Goal: Task Accomplishment & Management: Use online tool/utility

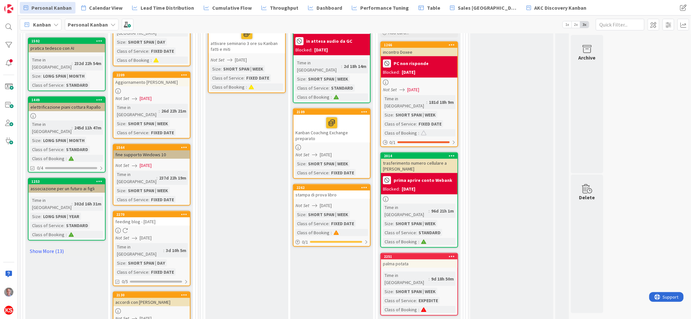
click at [353, 191] on div "stampa di prova libro" at bounding box center [331, 195] width 76 height 8
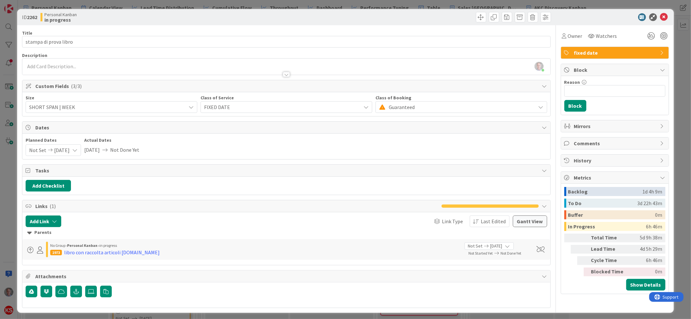
click at [112, 64] on div "[PERSON_NAME] just joined" at bounding box center [285, 67] width 527 height 16
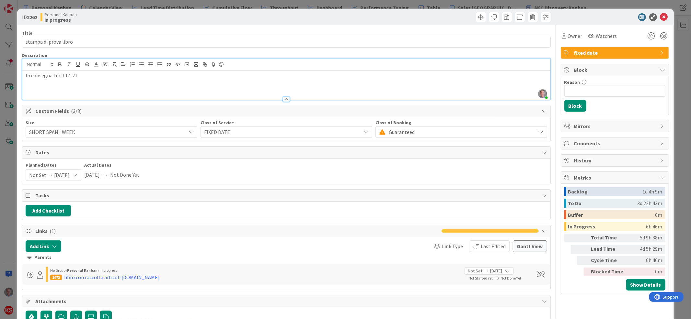
click at [70, 74] on p "In consegna tra il 17-21" at bounding box center [286, 75] width 521 height 7
click at [660, 16] on icon at bounding box center [664, 17] width 8 height 8
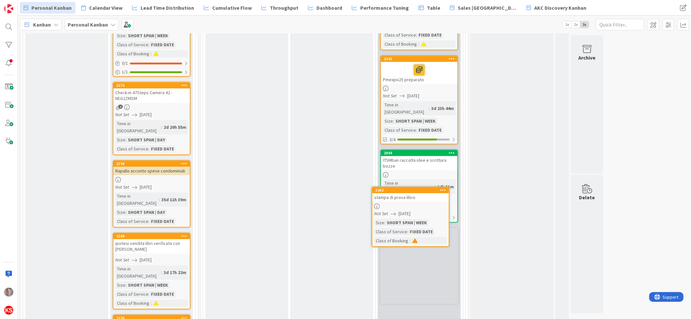
scroll to position [1508, 0]
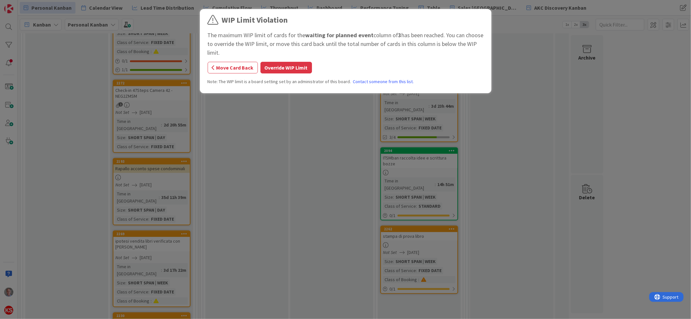
click at [300, 63] on button "Override WIP Limit" at bounding box center [285, 68] width 51 height 12
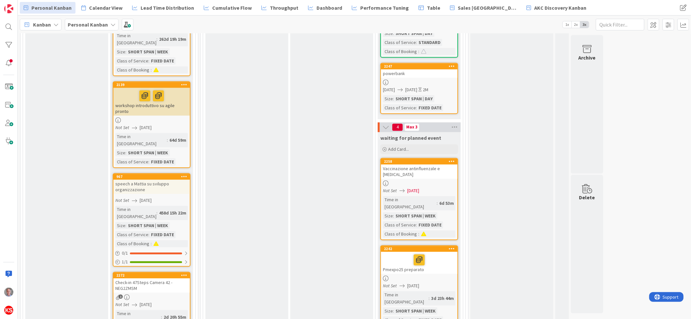
scroll to position [1280, 0]
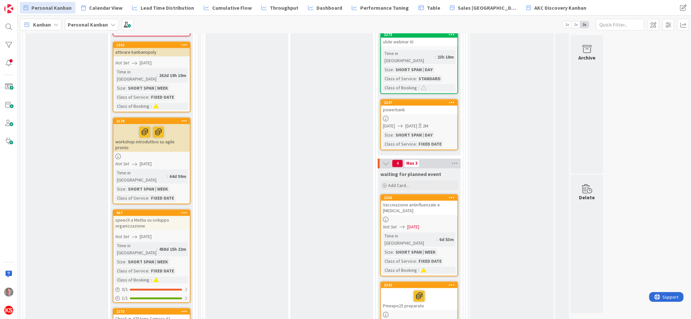
click at [442, 201] on div "Vaccinazione antinfluenzale e [MEDICAL_DATA]" at bounding box center [419, 208] width 76 height 14
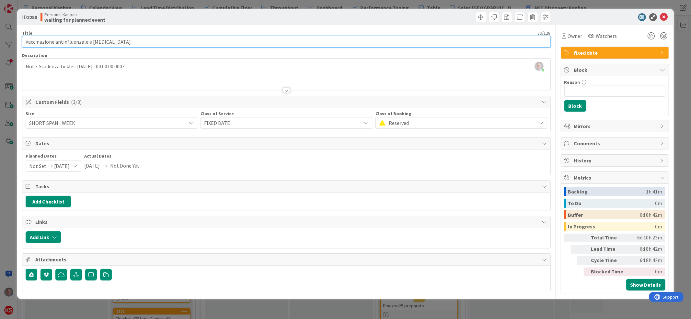
drag, startPoint x: 97, startPoint y: 42, endPoint x: 17, endPoint y: 43, distance: 80.3
click at [17, 43] on div "ID 2258 Personal Kanban waiting for planned event Title 39 / 128 Vaccinazione a…" at bounding box center [345, 159] width 691 height 319
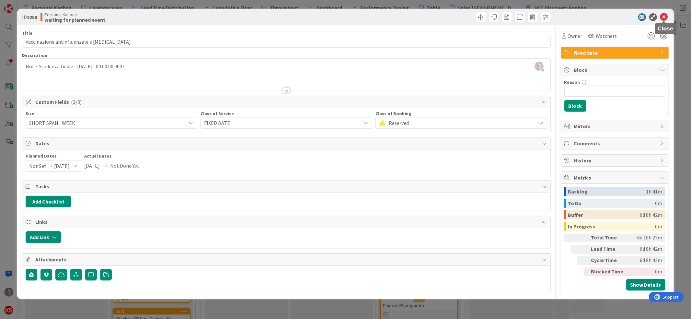
click at [666, 16] on icon at bounding box center [664, 17] width 8 height 8
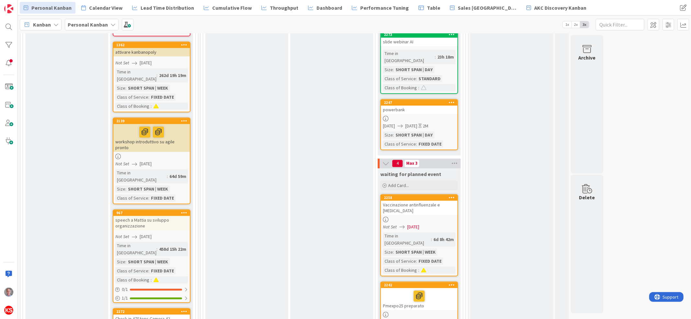
click at [431, 201] on div "Vaccinazione antinfluenzale e [MEDICAL_DATA]" at bounding box center [419, 208] width 76 height 14
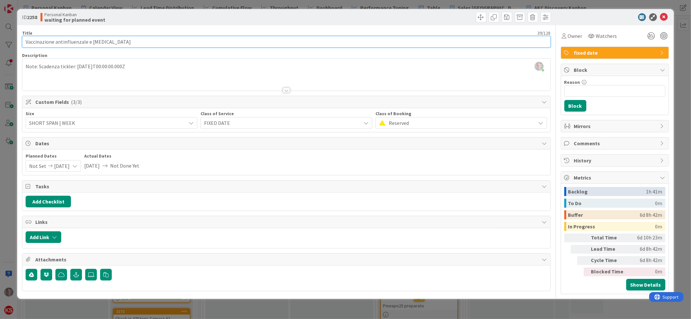
drag, startPoint x: 130, startPoint y: 42, endPoint x: 86, endPoint y: 41, distance: 44.0
click at [86, 41] on input "Vaccinazione antinfluenzale e [MEDICAL_DATA]" at bounding box center [286, 42] width 528 height 12
type input "Vaccinazione antinfluenzale"
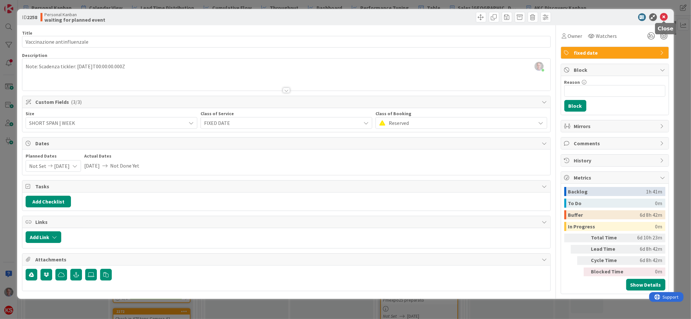
click at [663, 18] on icon at bounding box center [664, 17] width 8 height 8
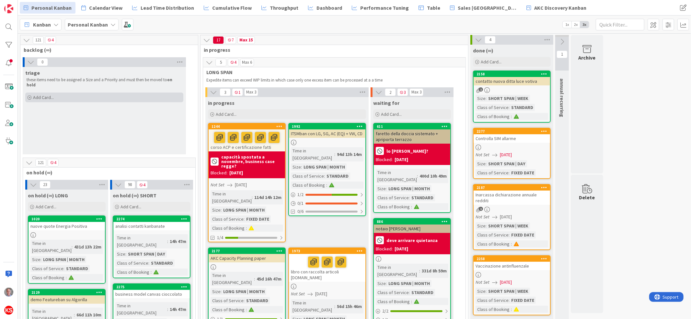
click at [38, 95] on span "Add Card..." at bounding box center [43, 98] width 21 height 6
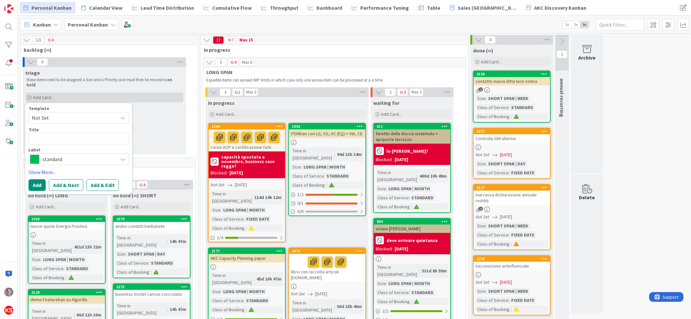
type textarea "x"
type textarea "Vaccinazione antinfluenzale e [MEDICAL_DATA]"
click at [73, 133] on textarea "Vaccinazione antinfluenzale e [MEDICAL_DATA]" at bounding box center [78, 139] width 100 height 12
drag, startPoint x: 73, startPoint y: 130, endPoint x: 94, endPoint y: 132, distance: 20.8
click at [94, 133] on textarea "Vaccinazione antinfluenzale e [MEDICAL_DATA]" at bounding box center [78, 139] width 100 height 12
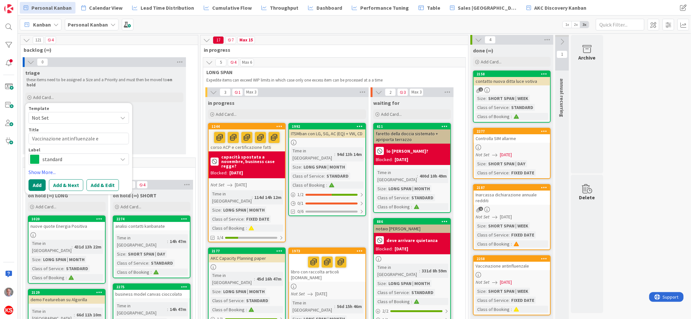
type textarea "x"
type textarea "Vaccinazione [MEDICAL_DATA]"
type textarea "x"
type textarea "Vaccinazione [MEDICAL_DATA]"
click at [82, 155] on span "standard" at bounding box center [78, 159] width 72 height 9
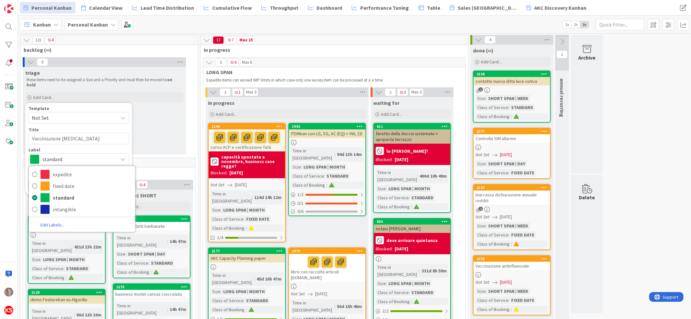
click at [105, 148] on div "Label" at bounding box center [78, 150] width 100 height 5
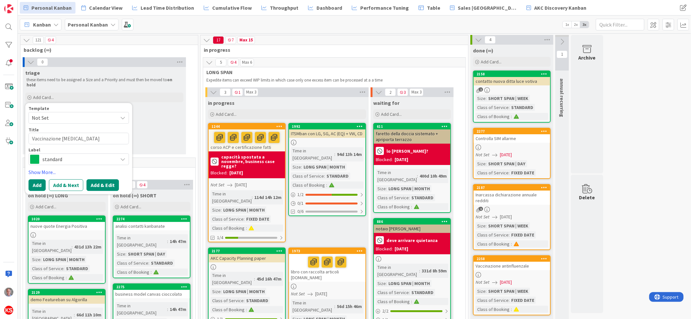
click at [107, 182] on button "Add & Edit" at bounding box center [102, 185] width 32 height 12
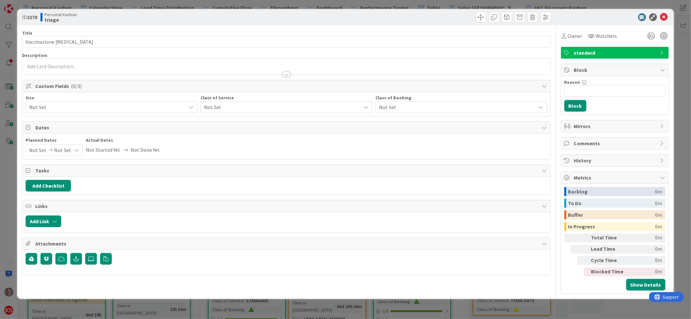
click at [237, 105] on span "Not Set" at bounding box center [280, 107] width 153 height 9
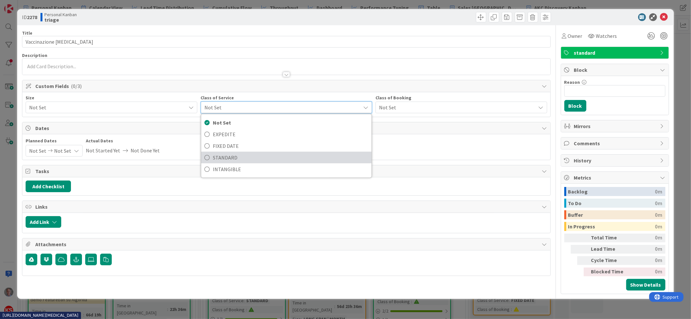
click at [228, 154] on span "STANDARD" at bounding box center [290, 158] width 155 height 10
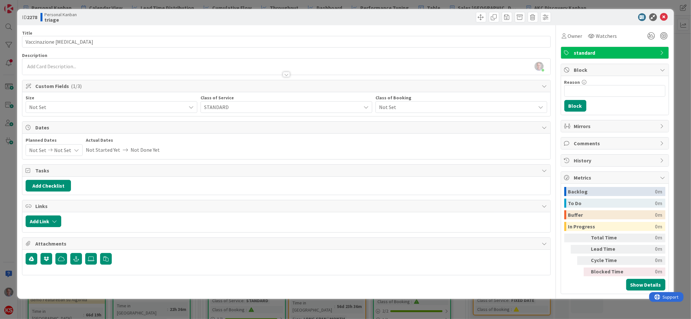
click at [168, 105] on span "Not Set" at bounding box center [105, 107] width 153 height 9
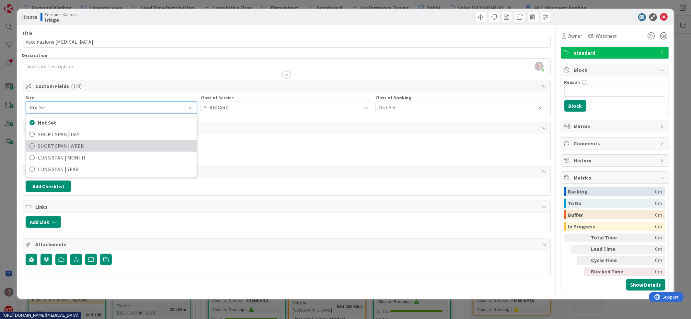
click at [144, 142] on span "SHORT SPAN | WEEK" at bounding box center [115, 146] width 155 height 10
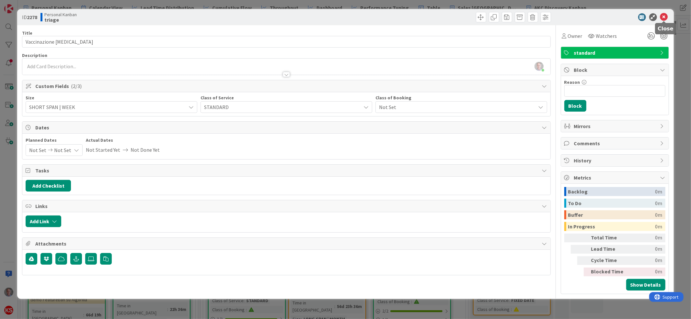
click at [663, 16] on icon at bounding box center [664, 17] width 8 height 8
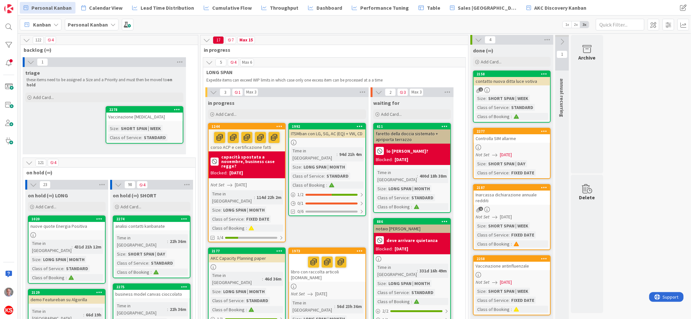
click at [158, 113] on div "Vaccinazione [MEDICAL_DATA]" at bounding box center [144, 117] width 76 height 8
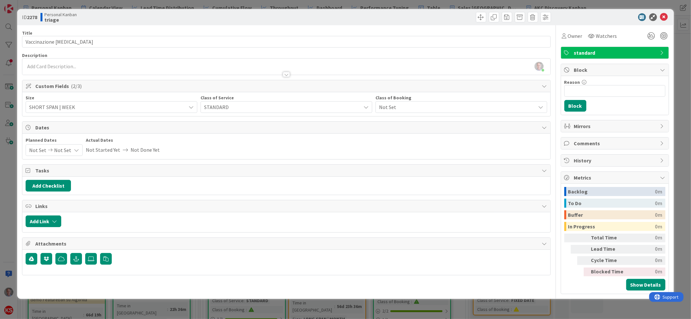
click at [396, 103] on span "Not Set" at bounding box center [455, 107] width 153 height 9
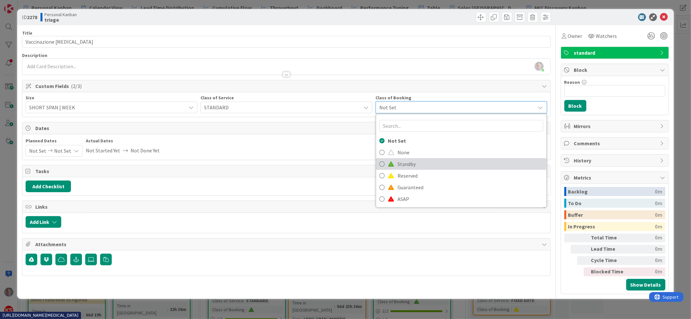
click at [405, 164] on span "Standby" at bounding box center [470, 164] width 146 height 10
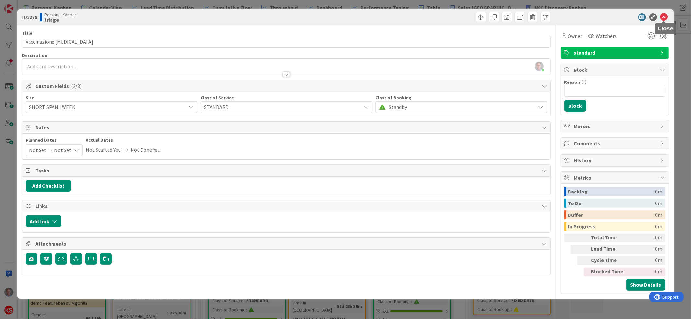
click at [666, 17] on icon at bounding box center [664, 17] width 8 height 8
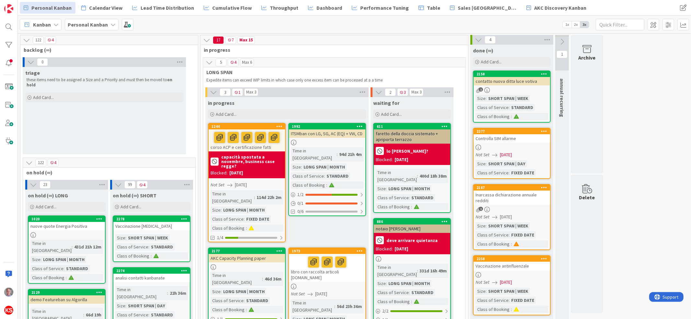
click at [175, 228] on div "Vaccinazione [MEDICAL_DATA]" at bounding box center [151, 226] width 76 height 8
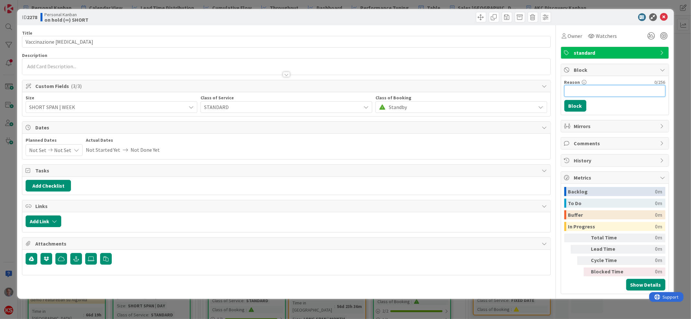
click at [577, 91] on input "Reason" at bounding box center [614, 91] width 101 height 12
type input "in attesa chiamata [PERSON_NAME]"
click at [579, 107] on button "Block" at bounding box center [575, 106] width 22 height 12
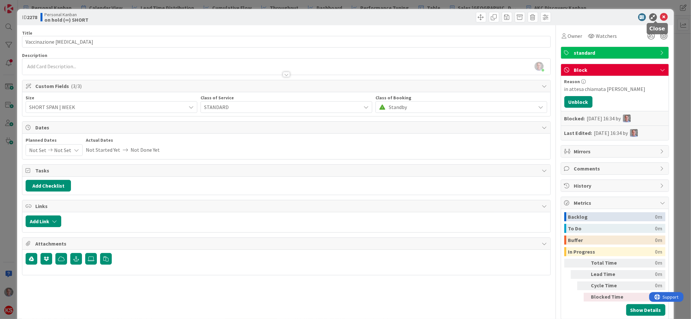
click at [660, 18] on icon at bounding box center [664, 17] width 8 height 8
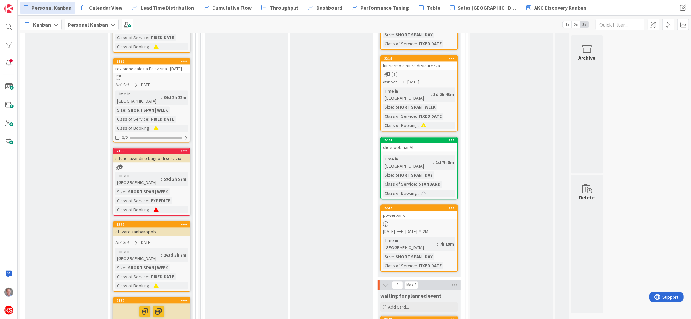
scroll to position [1183, 0]
